Goal: Information Seeking & Learning: Learn about a topic

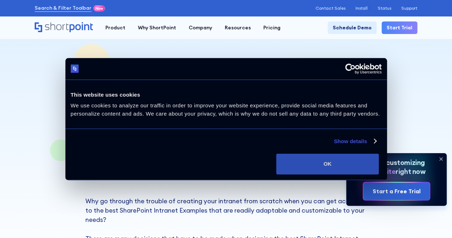
click at [379, 174] on button "OK" at bounding box center [327, 163] width 103 height 21
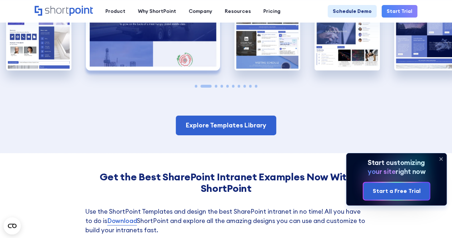
scroll to position [1072, 0]
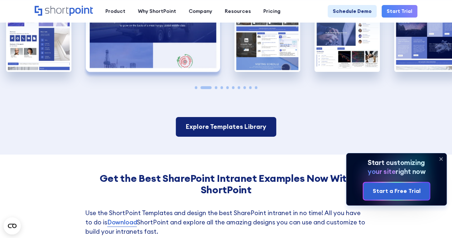
click at [230, 117] on link "Explore Templates Library" at bounding box center [226, 126] width 100 height 19
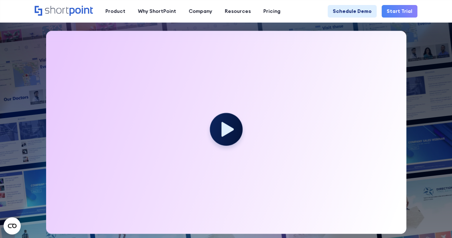
scroll to position [179, 0]
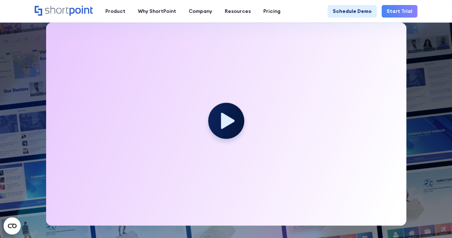
click at [224, 119] on icon at bounding box center [228, 121] width 14 height 16
click at [230, 122] on icon at bounding box center [228, 121] width 14 height 16
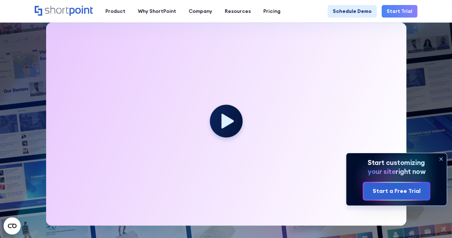
click at [440, 159] on icon at bounding box center [440, 158] width 11 height 11
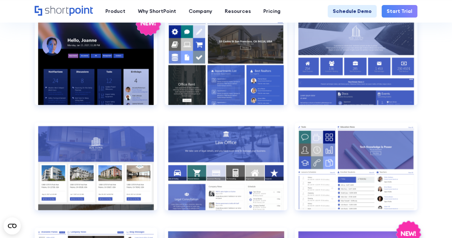
scroll to position [572, 0]
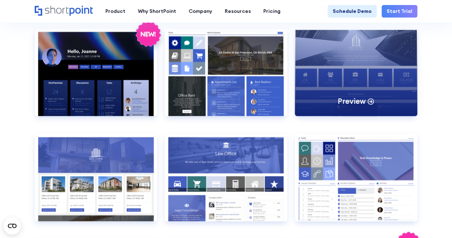
click at [383, 77] on div "Preview" at bounding box center [356, 72] width 123 height 88
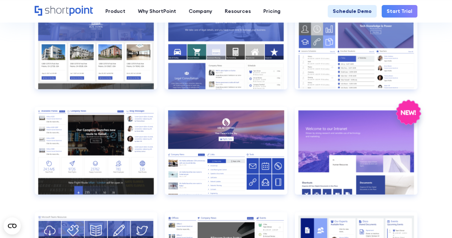
scroll to position [715, 0]
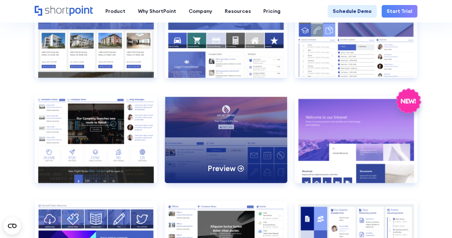
click at [238, 130] on div "Preview" at bounding box center [226, 139] width 123 height 88
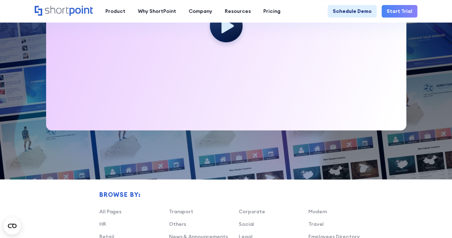
scroll to position [250, 0]
